Goal: Information Seeking & Learning: Find contact information

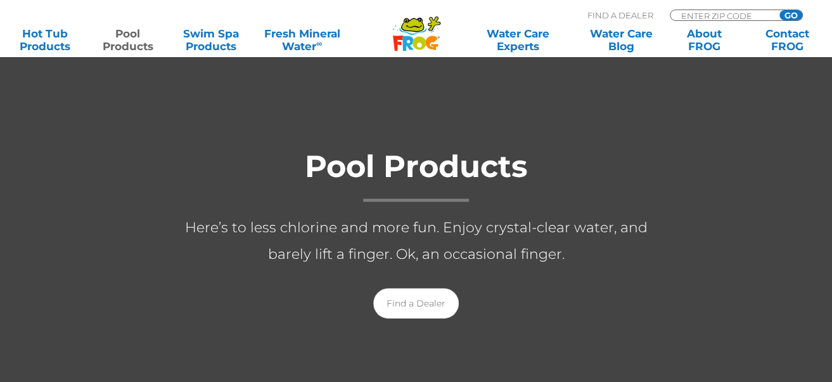
scroll to position [254, 0]
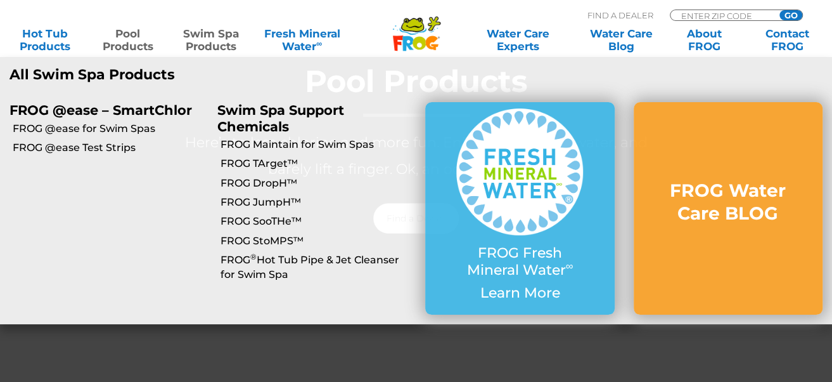
click at [203, 37] on link "Swim Spa Products" at bounding box center [211, 39] width 65 height 25
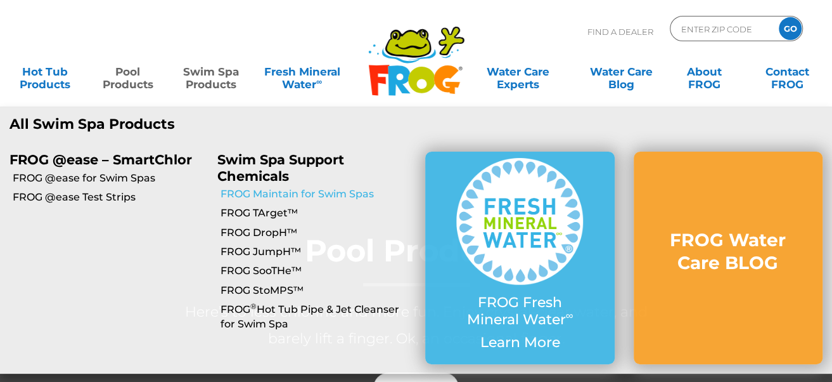
scroll to position [0, 0]
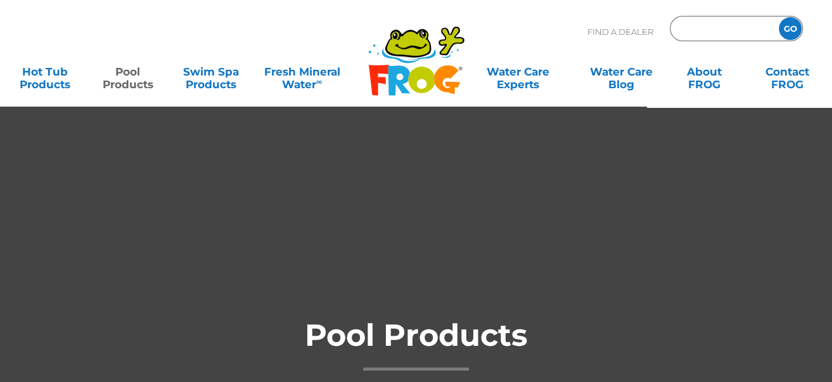
click at [683, 27] on input "Zip Code Form" at bounding box center [723, 29] width 86 height 18
type input "34668"
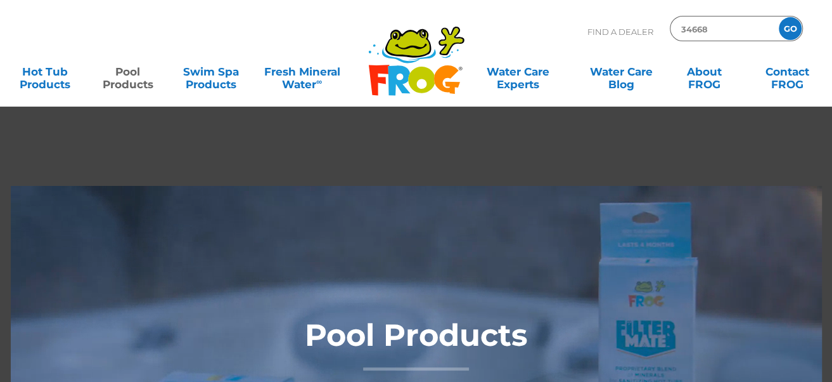
click at [790, 29] on input "GO" at bounding box center [790, 28] width 23 height 23
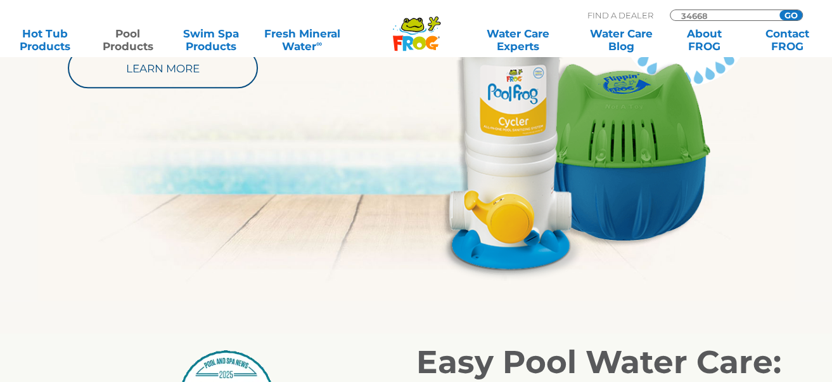
scroll to position [929, 0]
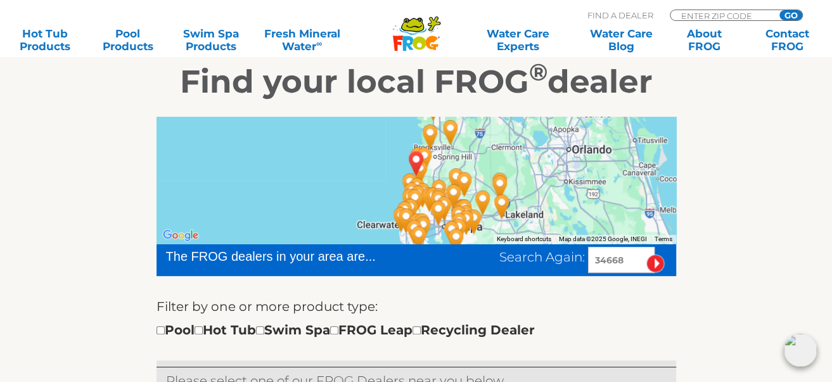
scroll to position [84, 0]
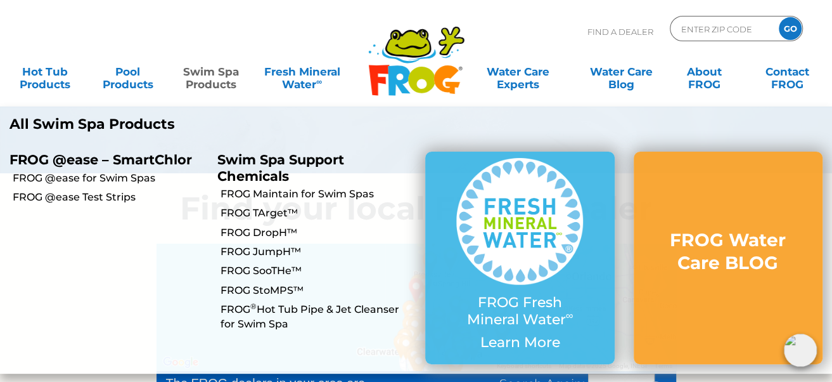
click at [207, 77] on link "Swim Spa Products" at bounding box center [211, 71] width 65 height 25
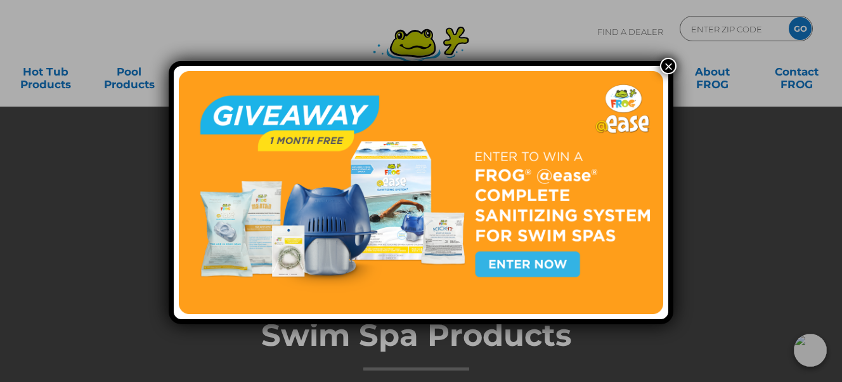
click at [668, 64] on button "×" at bounding box center [668, 66] width 16 height 16
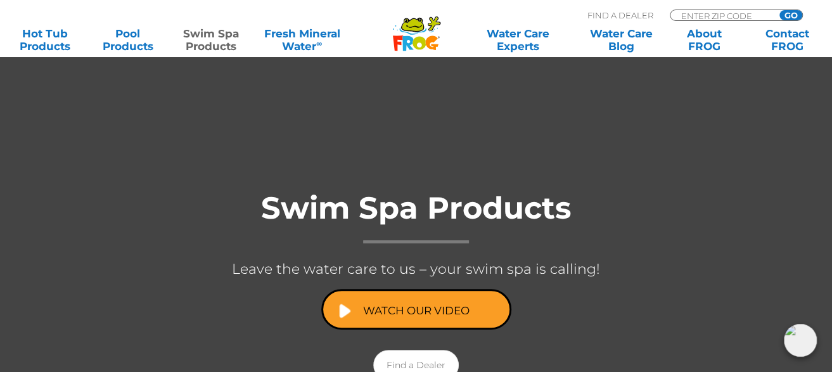
scroll to position [254, 0]
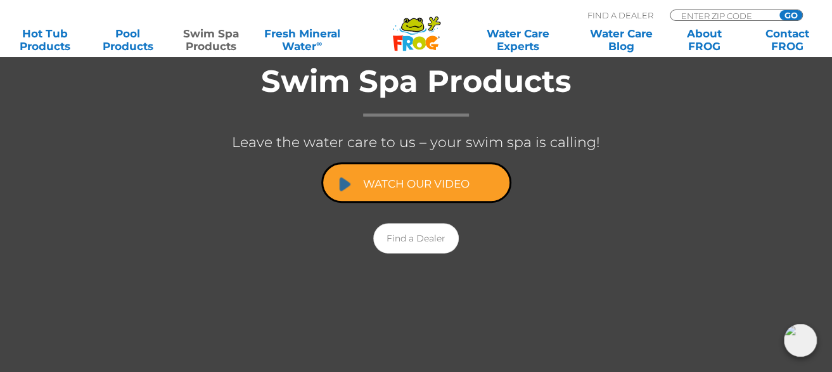
click at [423, 183] on link "Watch Our Video" at bounding box center [416, 182] width 190 height 41
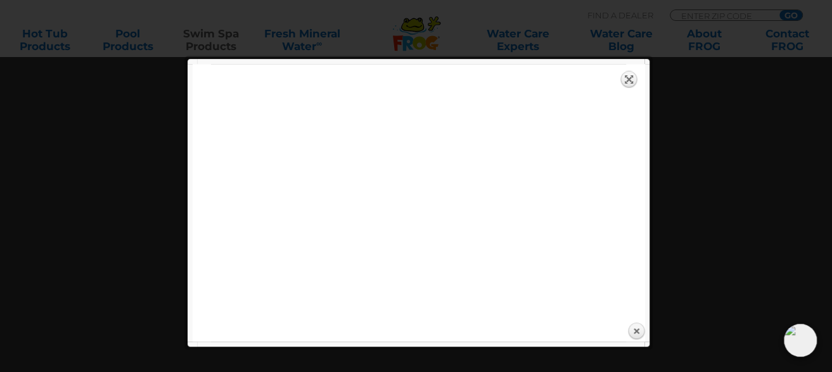
click at [629, 76] on link "Expand" at bounding box center [630, 79] width 18 height 18
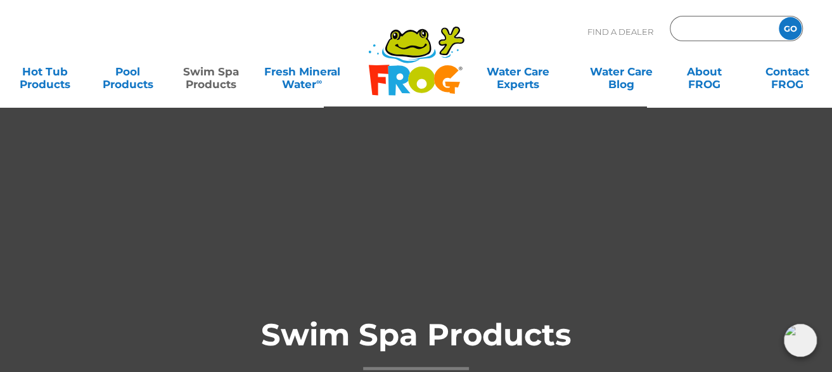
click at [710, 26] on input "Zip Code Form" at bounding box center [723, 29] width 86 height 18
type input "34668"
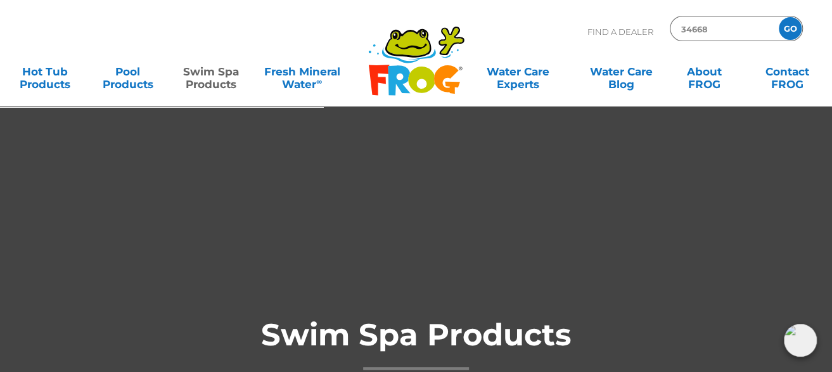
click at [790, 26] on input "GO" at bounding box center [790, 28] width 23 height 23
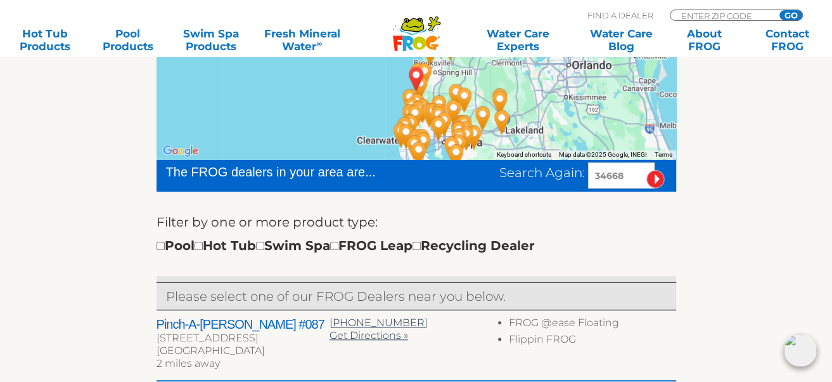
scroll to position [380, 0]
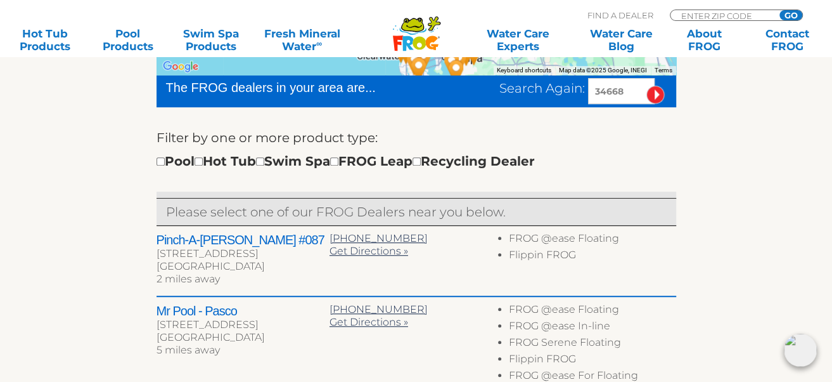
click at [204, 242] on h2 "Pinch-A-Penny #087" at bounding box center [243, 239] width 173 height 15
click at [200, 238] on h2 "Pinch-A-Penny #087" at bounding box center [243, 239] width 173 height 15
click at [187, 247] on div "7839 State Road 52" at bounding box center [243, 253] width 173 height 13
click at [186, 315] on h2 "Mr Pool - Pasco" at bounding box center [243, 310] width 173 height 15
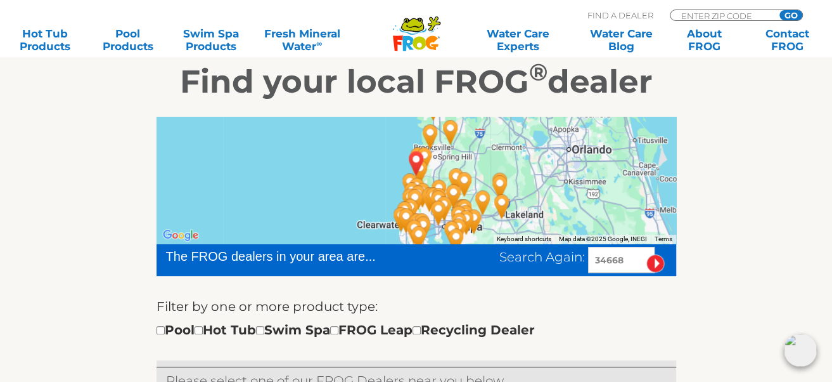
scroll to position [295, 0]
